Goal: Book appointment/travel/reservation

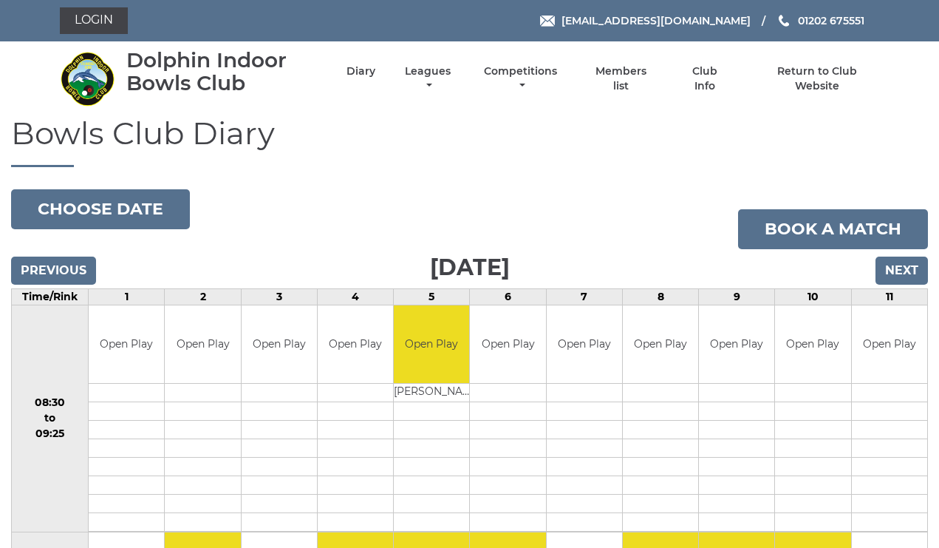
click at [902, 273] on input "Next" at bounding box center [902, 270] width 52 height 28
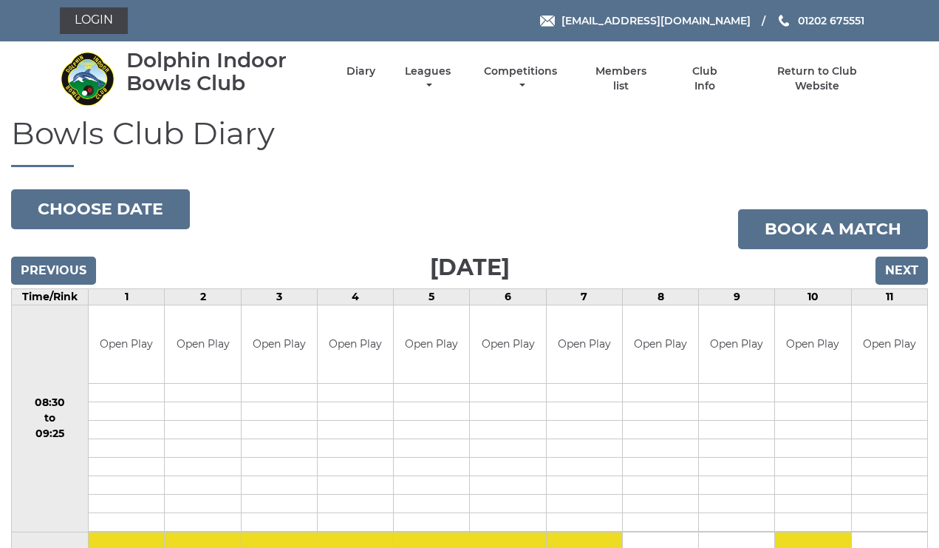
click at [902, 273] on input "Next" at bounding box center [902, 270] width 52 height 28
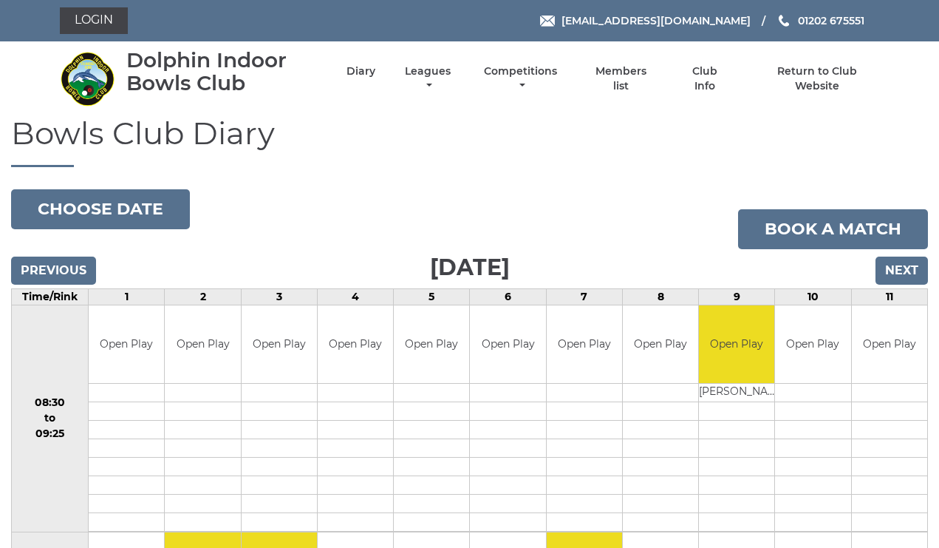
click at [902, 272] on input "Next" at bounding box center [902, 270] width 52 height 28
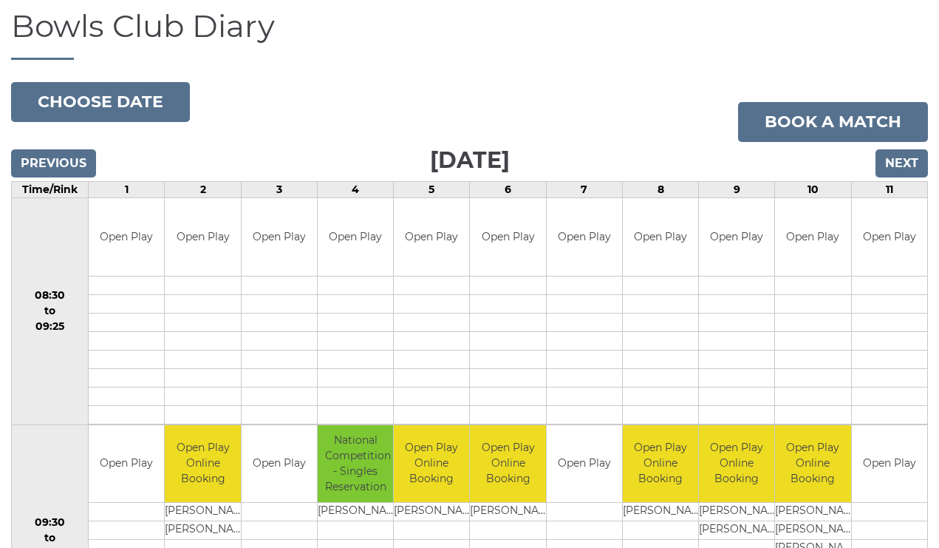
scroll to position [103, 0]
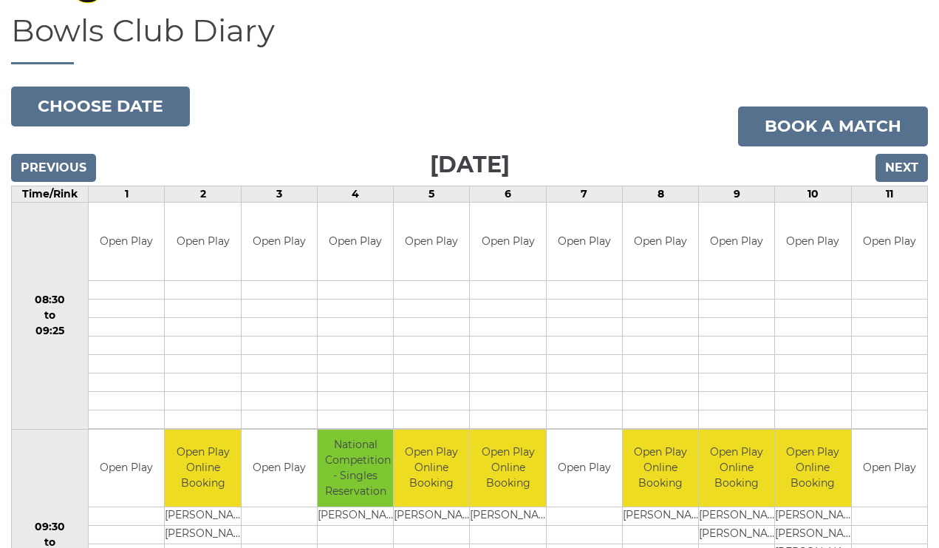
click at [902, 163] on input "Next" at bounding box center [902, 168] width 52 height 28
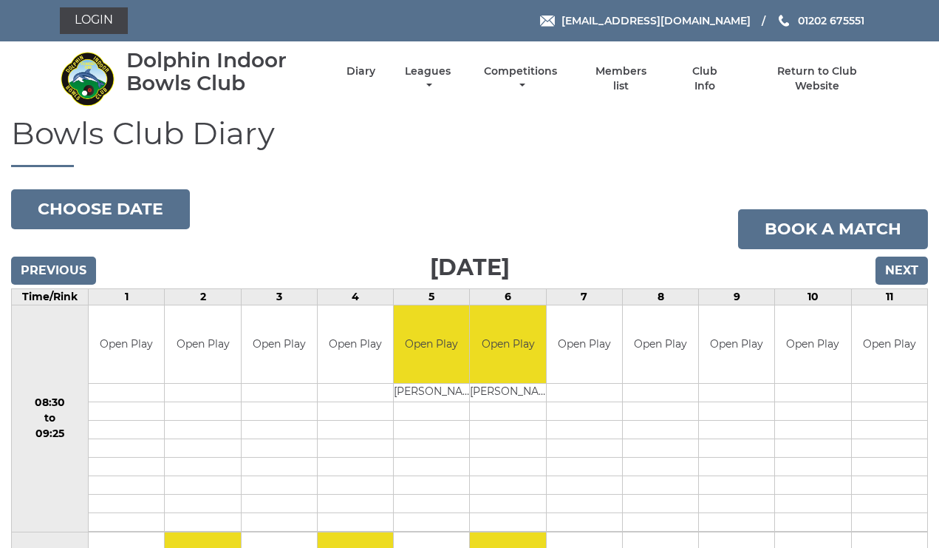
click at [31, 266] on input "Previous" at bounding box center [53, 270] width 85 height 28
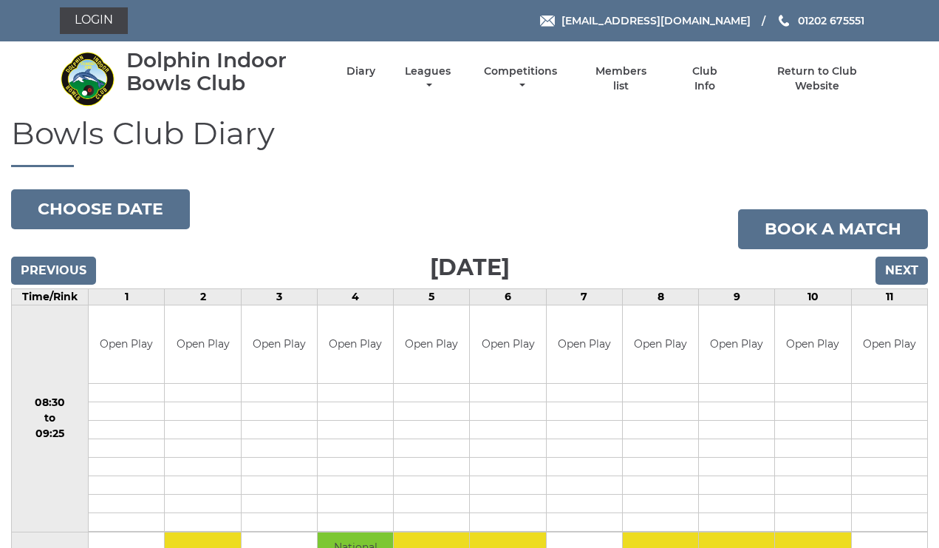
click at [30, 265] on input "Previous" at bounding box center [53, 270] width 85 height 28
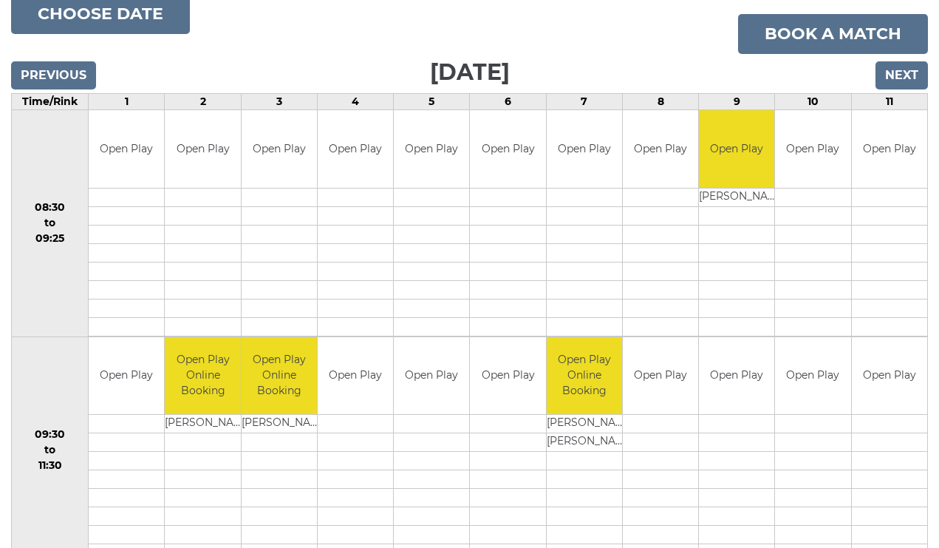
scroll to position [196, 0]
